Goal: Navigation & Orientation: Go to known website

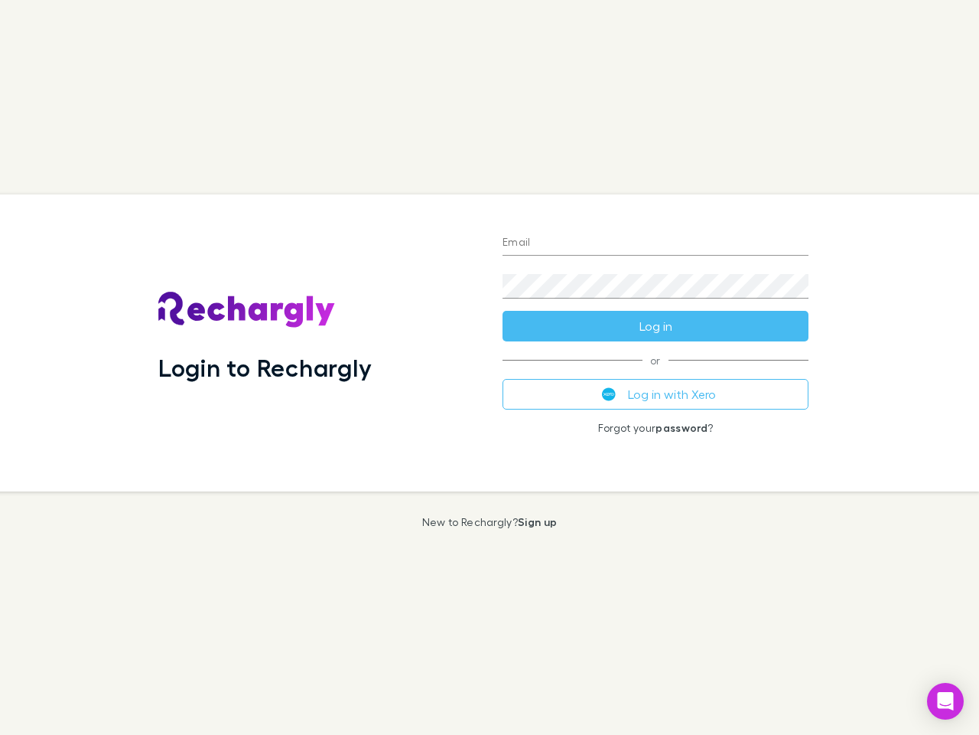
click at [490, 367] on div "Login to Rechargly" at bounding box center [318, 342] width 344 height 297
click at [656, 243] on input "Email" at bounding box center [656, 243] width 306 height 24
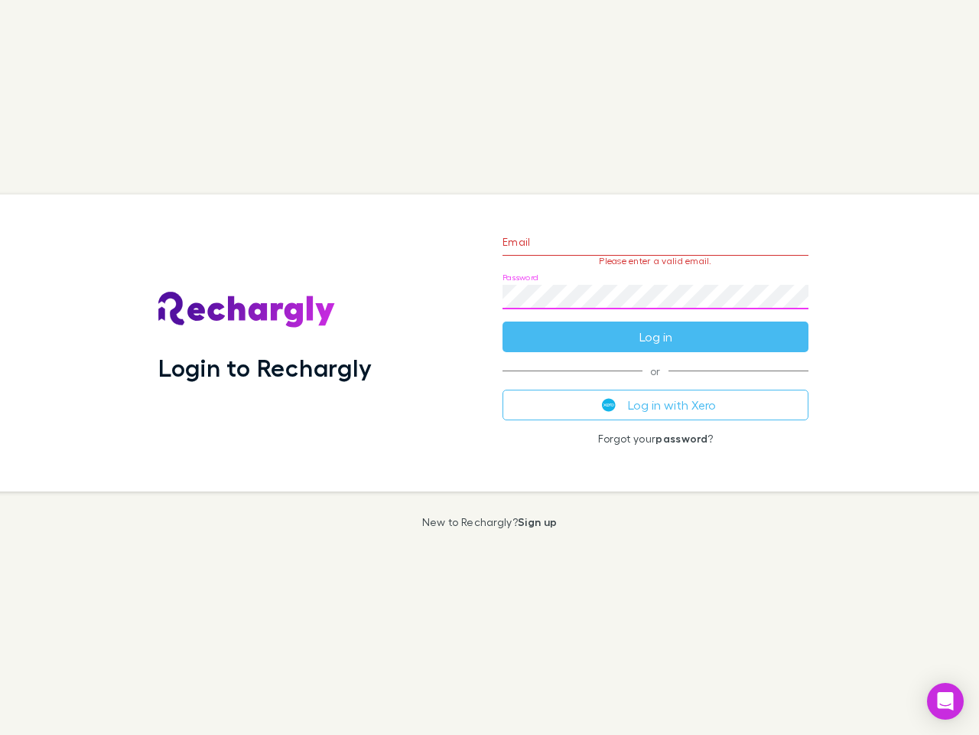
click at [656, 326] on form "Email Please enter a valid email. Password Log in" at bounding box center [656, 285] width 306 height 133
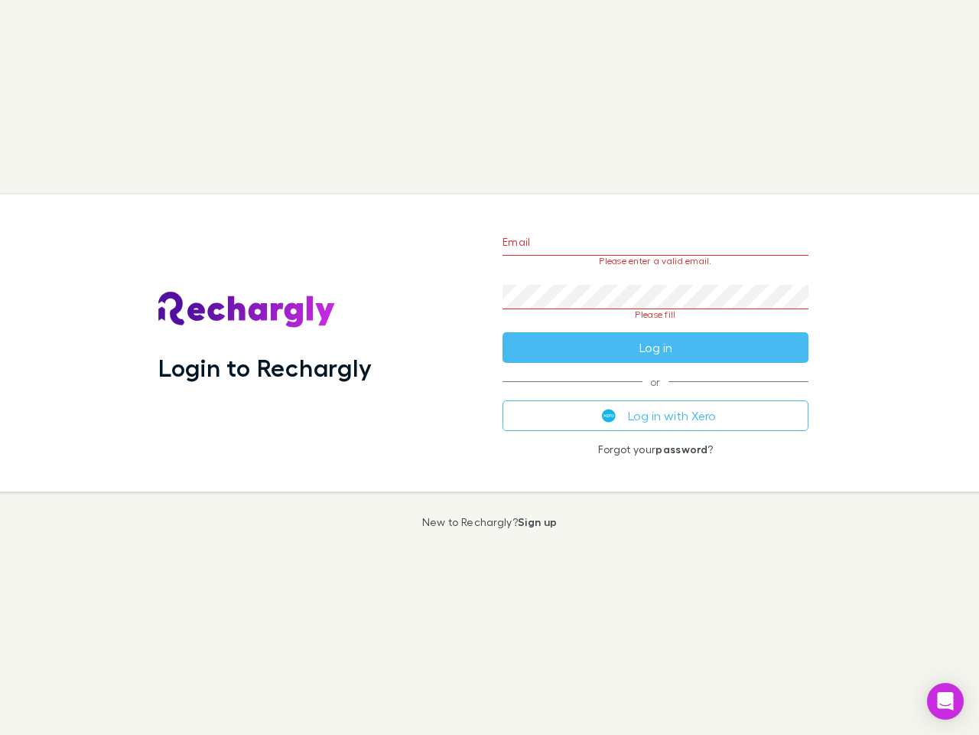
click at [656, 394] on div "Email Please enter a valid email. Password Please fill Log in or Log in with Xe…" at bounding box center [655, 342] width 331 height 297
click at [946, 701] on icon "Open Intercom Messenger" at bounding box center [946, 701] width 16 height 18
